Goal: Information Seeking & Learning: Learn about a topic

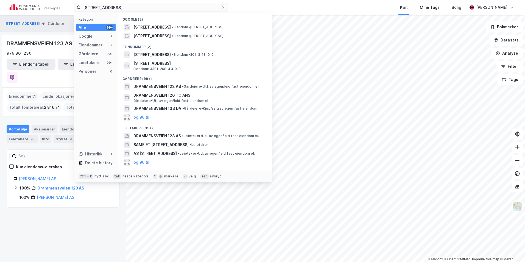
drag, startPoint x: 86, startPoint y: 1, endPoint x: 51, endPoint y: -1, distance: 34.9
click at [51, 0] on html "Drammensveien 123 Kategori Alle 99+ Google 2 Eiendommer 2 Gårdeiere 99+ Leietak…" at bounding box center [262, 131] width 525 height 262
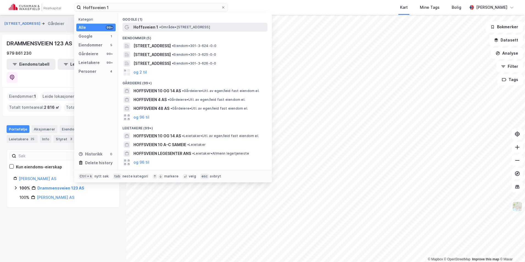
type input "Hoffsveien 1"
click at [158, 23] on div "Hoffsveien 1 • Område • [STREET_ADDRESS]" at bounding box center [194, 27] width 145 height 9
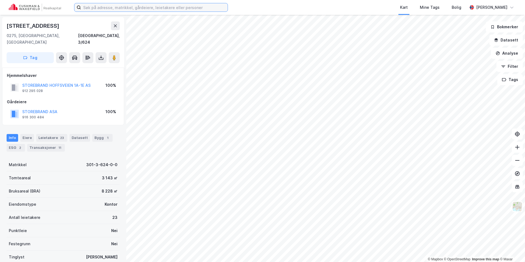
click at [165, 7] on input at bounding box center [154, 7] width 147 height 8
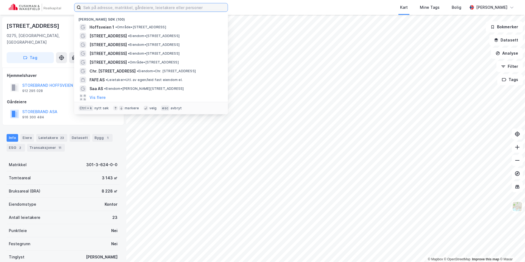
paste input "Drammensveien 134"
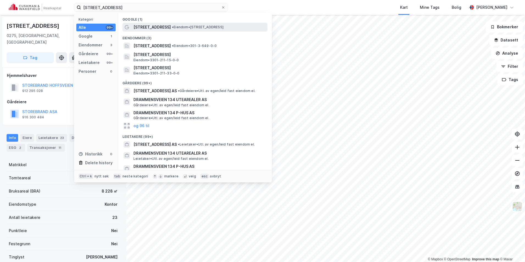
click at [169, 27] on span "Drammensveien 134" at bounding box center [151, 27] width 37 height 7
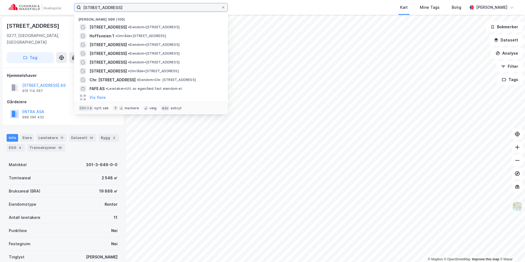
drag, startPoint x: 123, startPoint y: 9, endPoint x: 64, endPoint y: 11, distance: 59.1
click at [64, 11] on div "Drammensveien 134 Nylige søk (100) Drammensveien 134 • Eiendom • Drammensveien …" at bounding box center [262, 7] width 525 height 15
paste input "Karenslyst Alle 57"
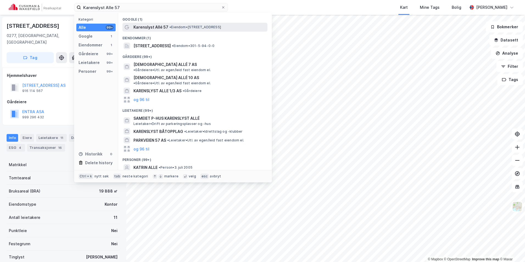
click at [186, 26] on span "• Eiendom • Karenslyst Allé 57, 0277 Oslo" at bounding box center [195, 27] width 52 height 4
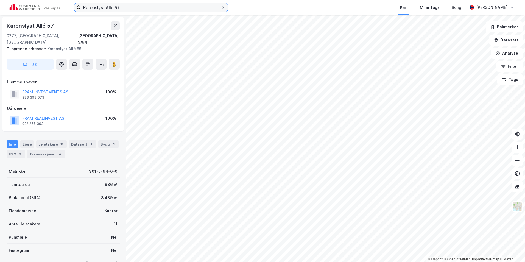
click at [123, 7] on input "Karenslyst Alle 57" at bounding box center [151, 7] width 140 height 8
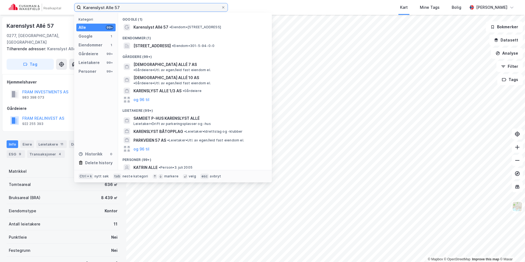
drag, startPoint x: 110, startPoint y: 4, endPoint x: 83, endPoint y: 0, distance: 26.7
click at [83, 0] on html "Karenslyst Alle 57 Kategori Alle 99+ Google 1 Eiendommer 1 Gårdeiere 99+ Leieta…" at bounding box center [262, 131] width 525 height 262
paste input "alle 2"
type input "Karenslyst alle 2"
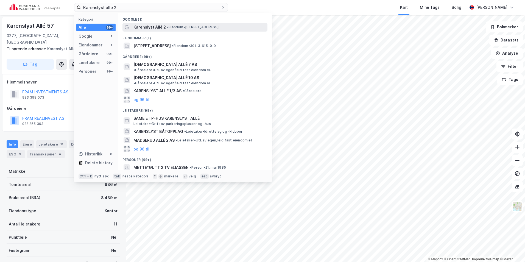
click at [175, 25] on span "• Eiendom • Karenslyst Allé 2, 0278 Oslo" at bounding box center [193, 27] width 52 height 4
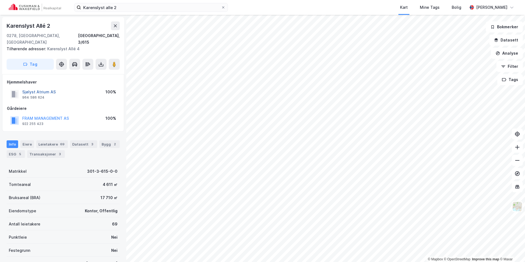
click at [0, 0] on button "Sjølyst Atrium AS" at bounding box center [0, 0] width 0 height 0
click at [0, 0] on button "FRAM MANAGEMENT AS" at bounding box center [0, 0] width 0 height 0
